Goal: Task Accomplishment & Management: Use online tool/utility

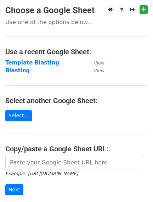
click at [23, 64] on strong "Template Blasting" at bounding box center [32, 62] width 54 height 6
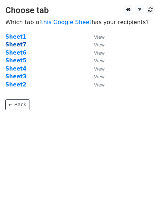
click at [14, 44] on strong "Sheet7" at bounding box center [15, 44] width 21 height 6
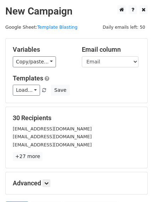
scroll to position [44, 0]
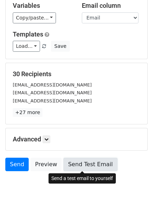
click at [79, 166] on link "Send Test Email" at bounding box center [90, 164] width 54 height 13
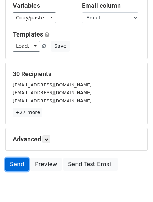
click at [22, 164] on link "Send" at bounding box center [16, 164] width 23 height 13
